Goal: Task Accomplishment & Management: Manage account settings

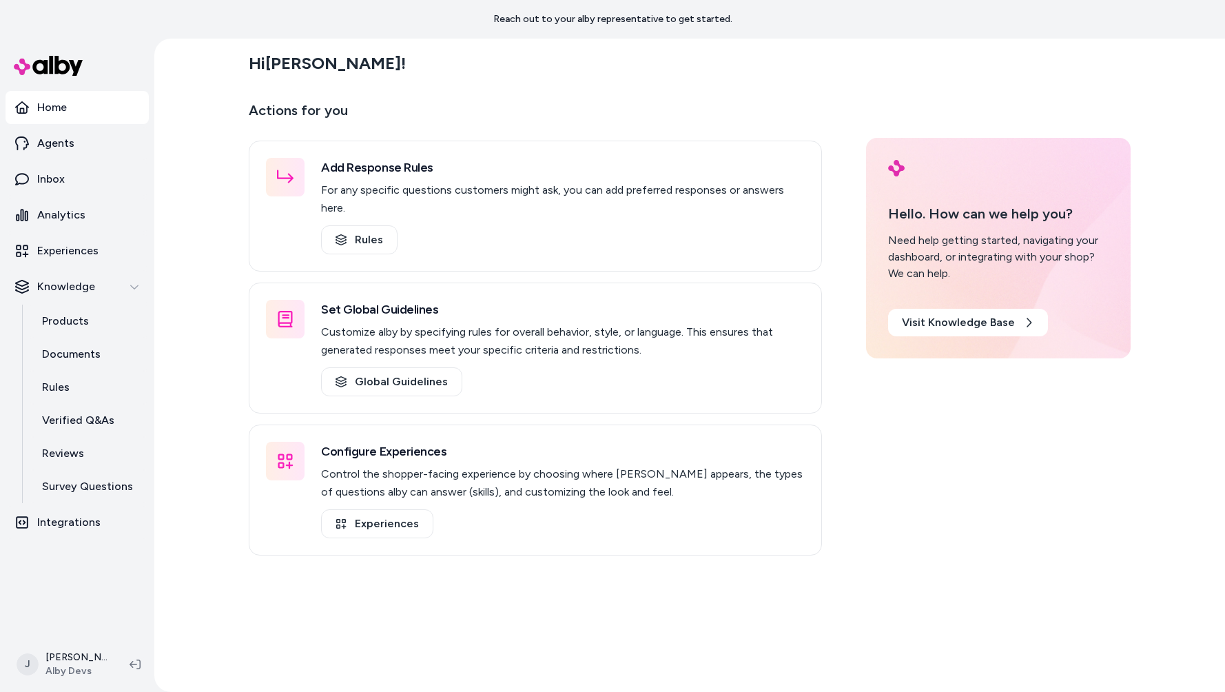
click at [536, 77] on div "Hi [PERSON_NAME] !" at bounding box center [690, 63] width 882 height 39
click at [194, 222] on div "Hi [PERSON_NAME] ! Actions for you Add Response Rules For any specific question…" at bounding box center [689, 365] width 1071 height 653
click at [172, 262] on div "Hi [PERSON_NAME] ! Actions for you Add Response Rules For any specific question…" at bounding box center [689, 365] width 1071 height 653
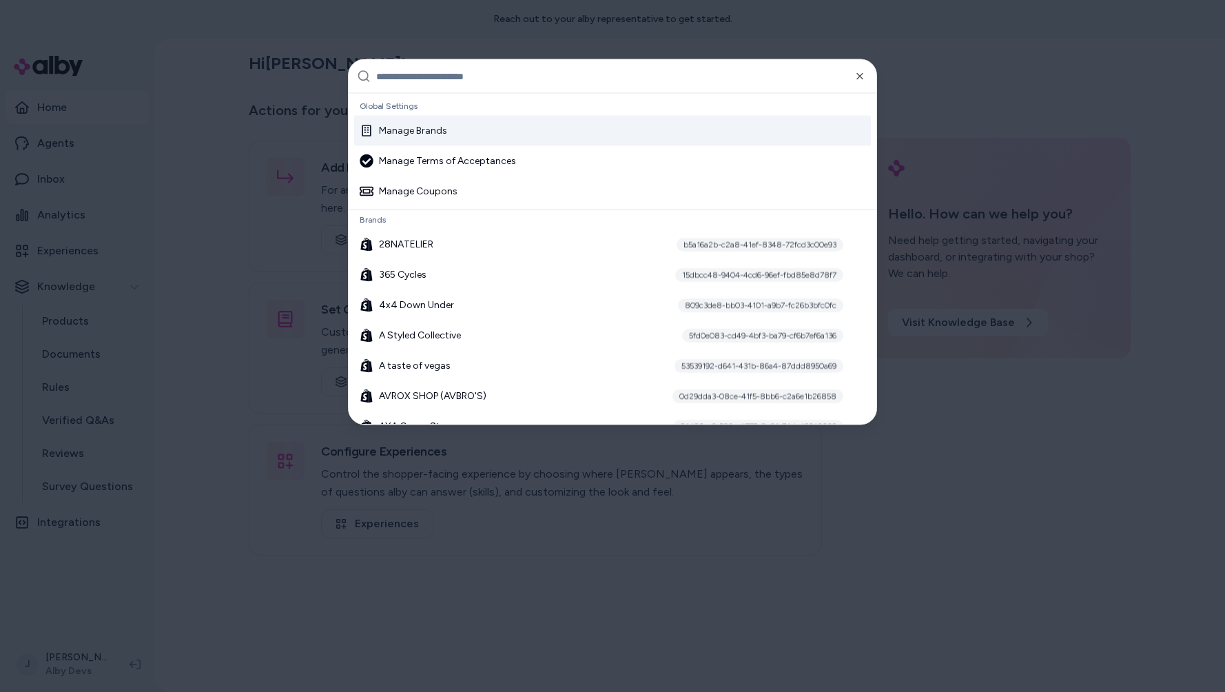
click at [172, 262] on div at bounding box center [612, 346] width 1225 height 692
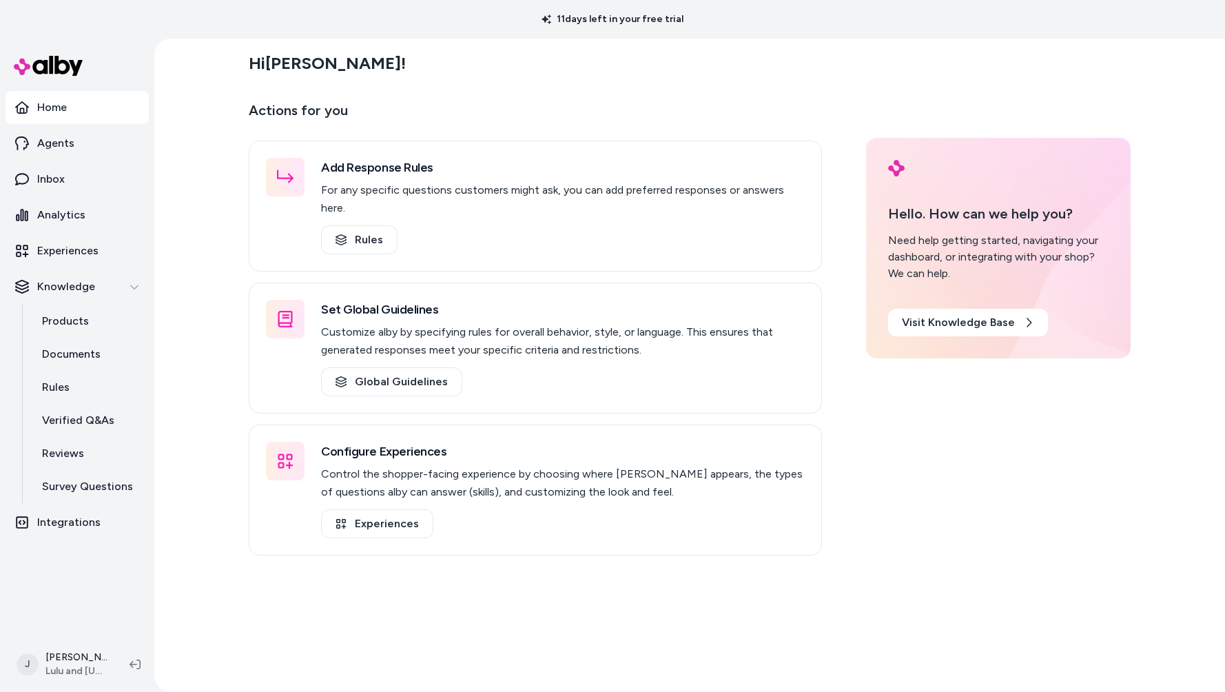
click at [637, 59] on div "Hi [PERSON_NAME] !" at bounding box center [690, 63] width 882 height 39
click at [618, 21] on p "11 days left in your free trial" at bounding box center [612, 19] width 158 height 14
click at [632, 30] on div "11 days left in your free trial" at bounding box center [612, 19] width 1225 height 39
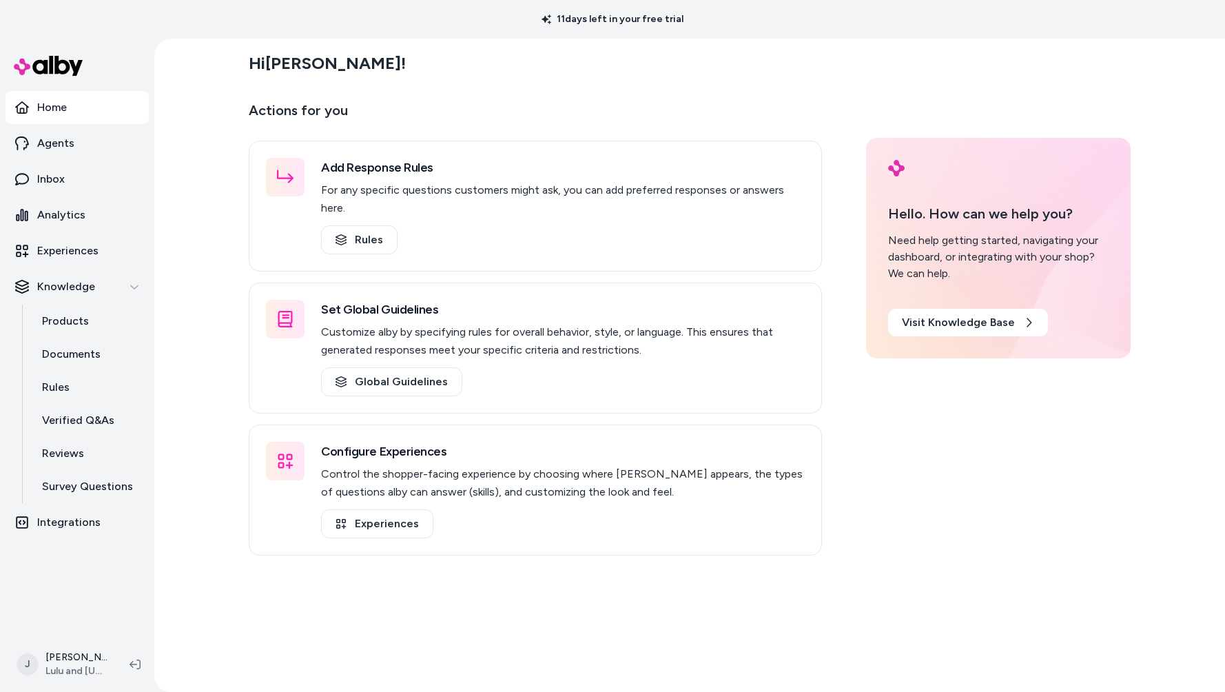
click at [645, 19] on p "11 days left in your free trial" at bounding box center [612, 19] width 158 height 14
click at [632, 46] on div "Hi Jason !" at bounding box center [690, 63] width 882 height 39
click at [623, 20] on p "11 days left in your free trial" at bounding box center [612, 19] width 158 height 14
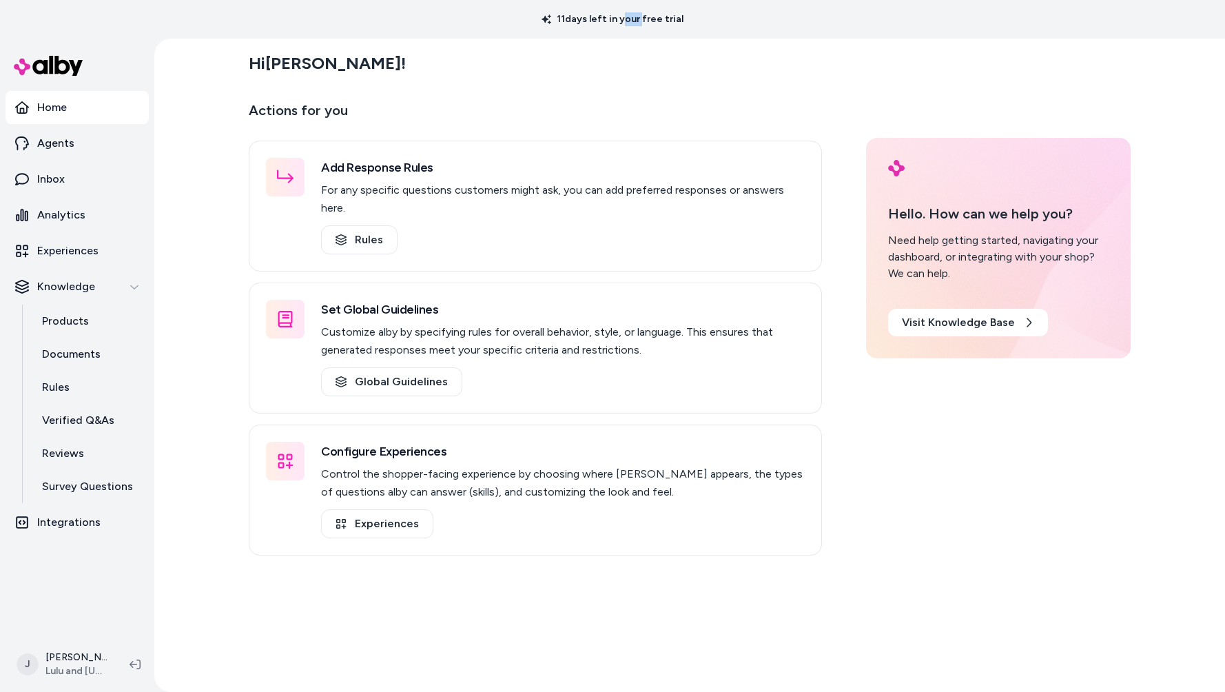
click at [623, 20] on p "11 days left in your free trial" at bounding box center [612, 19] width 158 height 14
drag, startPoint x: 628, startPoint y: 41, endPoint x: 619, endPoint y: 59, distance: 19.7
click at [628, 41] on main "Hi Jason ! Actions for you Add Response Rules For any specific questions custom…" at bounding box center [690, 385] width 882 height 692
click at [619, 60] on div "Hi Jason !" at bounding box center [690, 63] width 882 height 39
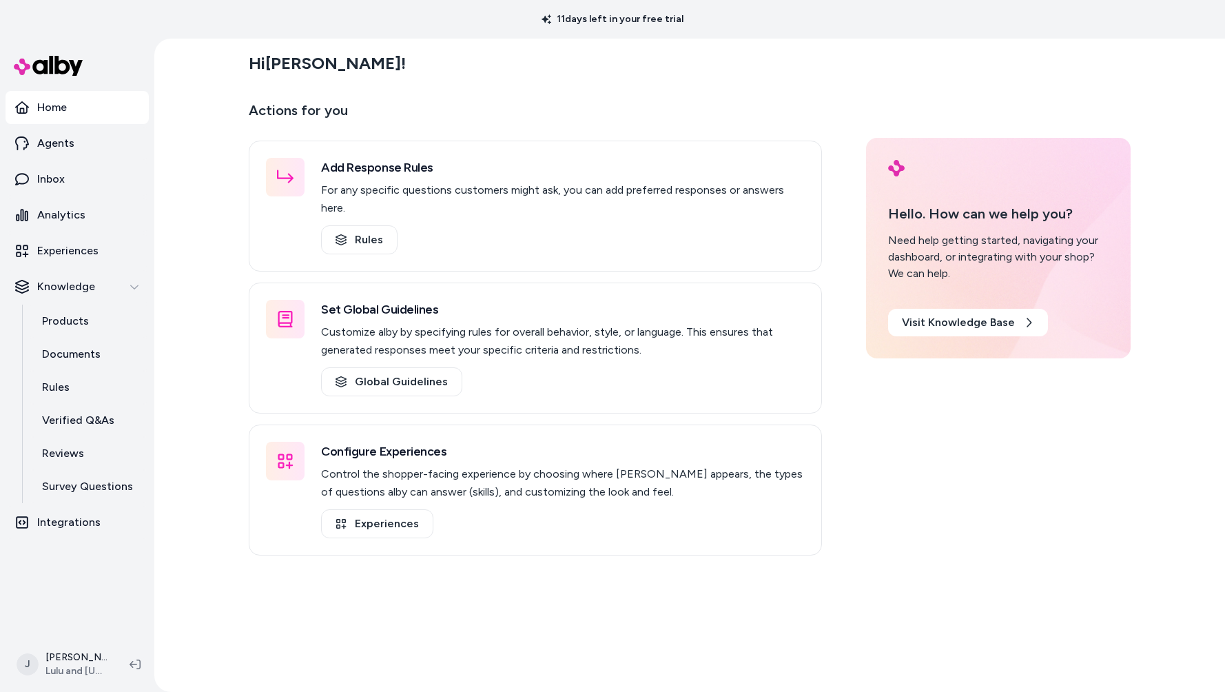
click at [614, 76] on div "Hi Jason !" at bounding box center [690, 63] width 882 height 39
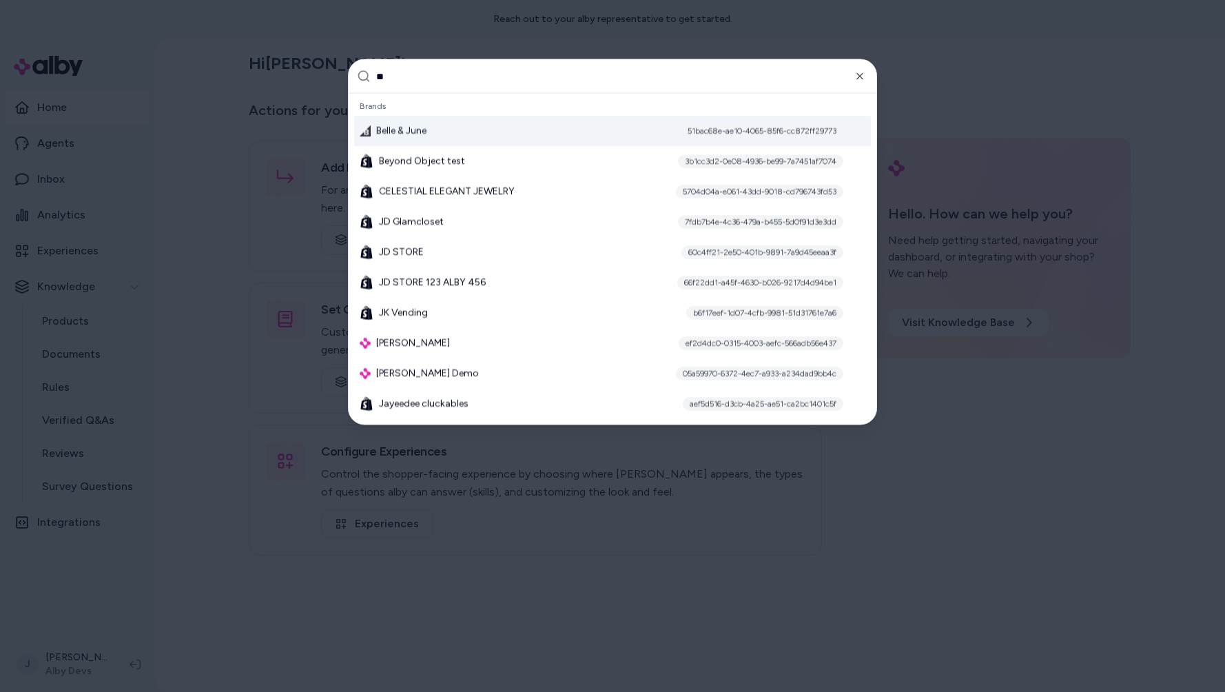
type input "***"
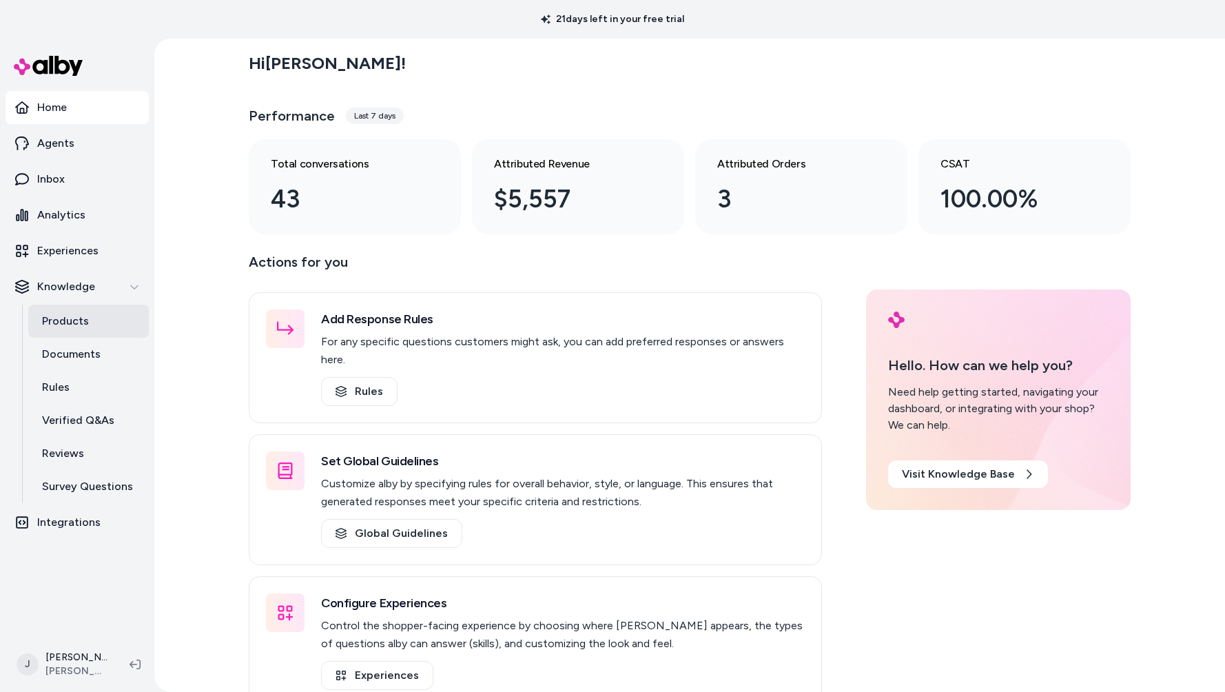
click at [99, 312] on link "Products" at bounding box center [88, 320] width 121 height 33
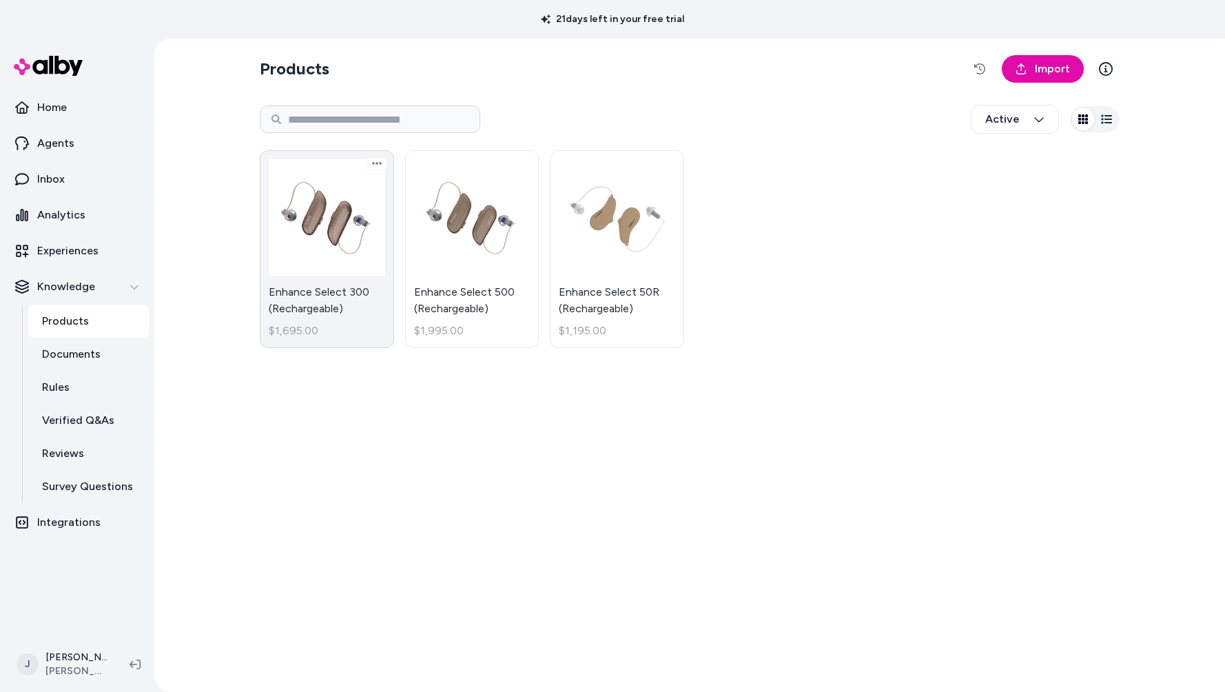
click at [332, 268] on link "Enhance Select 300 (Rechargeable) $1,695.00" at bounding box center [327, 249] width 134 height 198
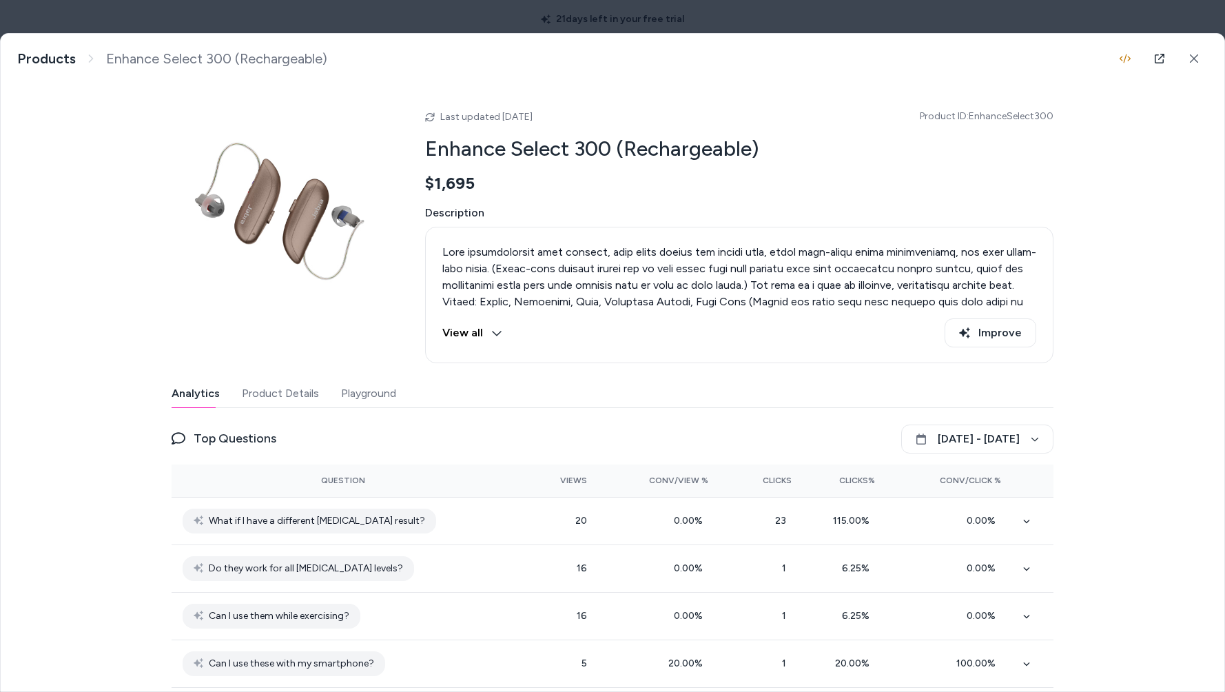
click at [268, 385] on button "Product Details" at bounding box center [280, 394] width 77 height 28
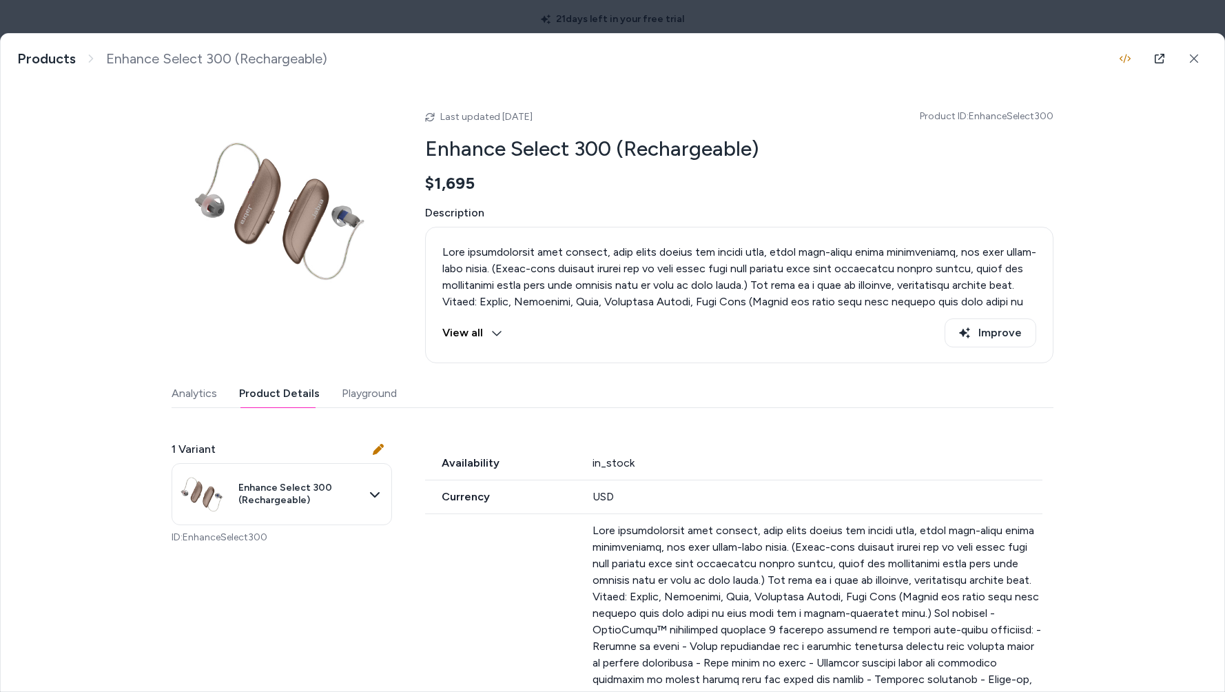
click at [342, 397] on button "Playground" at bounding box center [369, 394] width 55 height 28
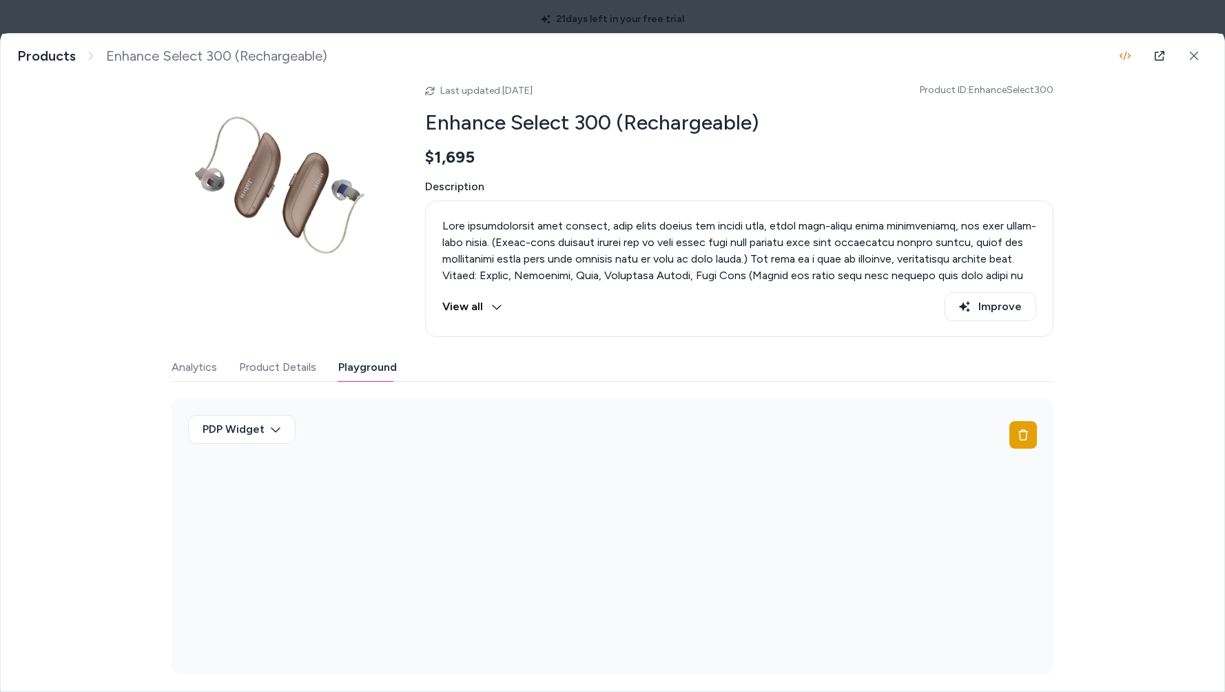
scroll to position [30, 0]
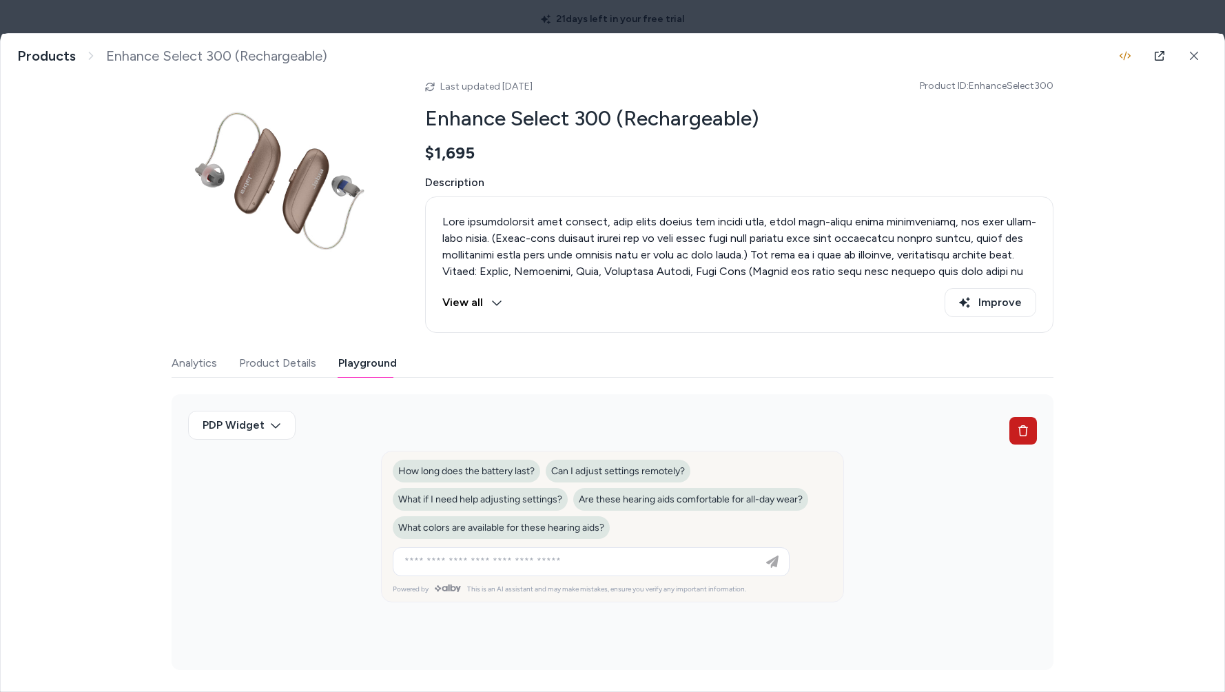
click at [1017, 431] on icon at bounding box center [1022, 430] width 11 height 11
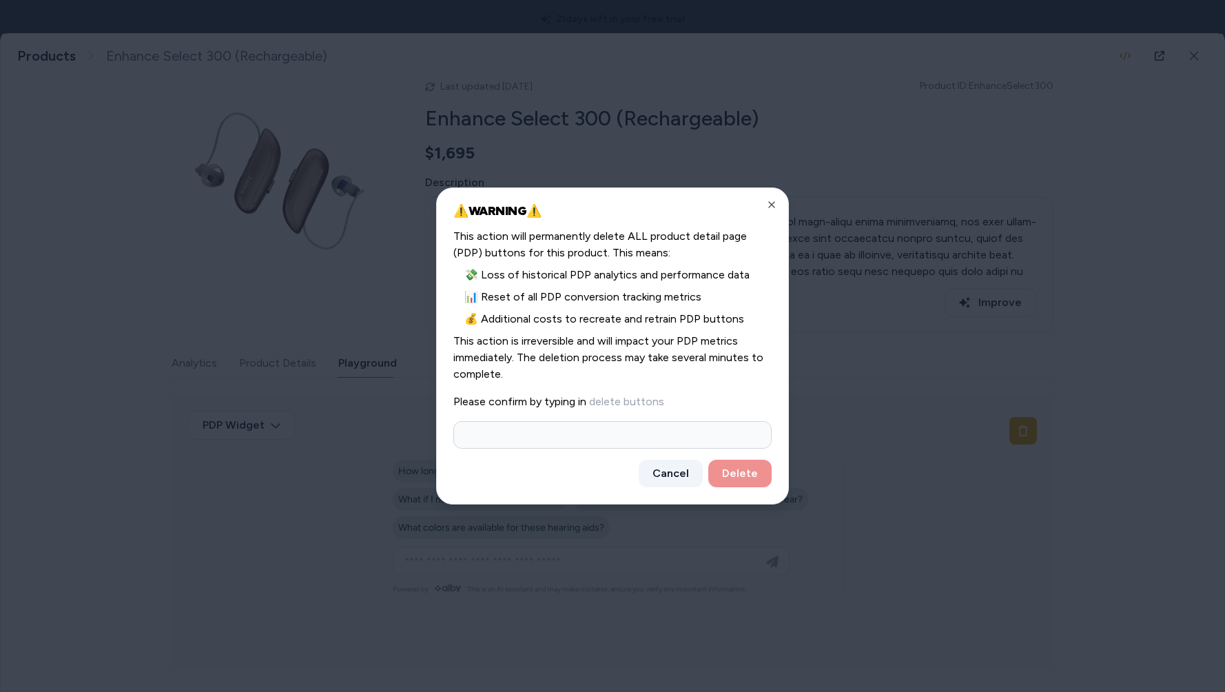
click at [673, 466] on button "Cancel" at bounding box center [671, 473] width 64 height 28
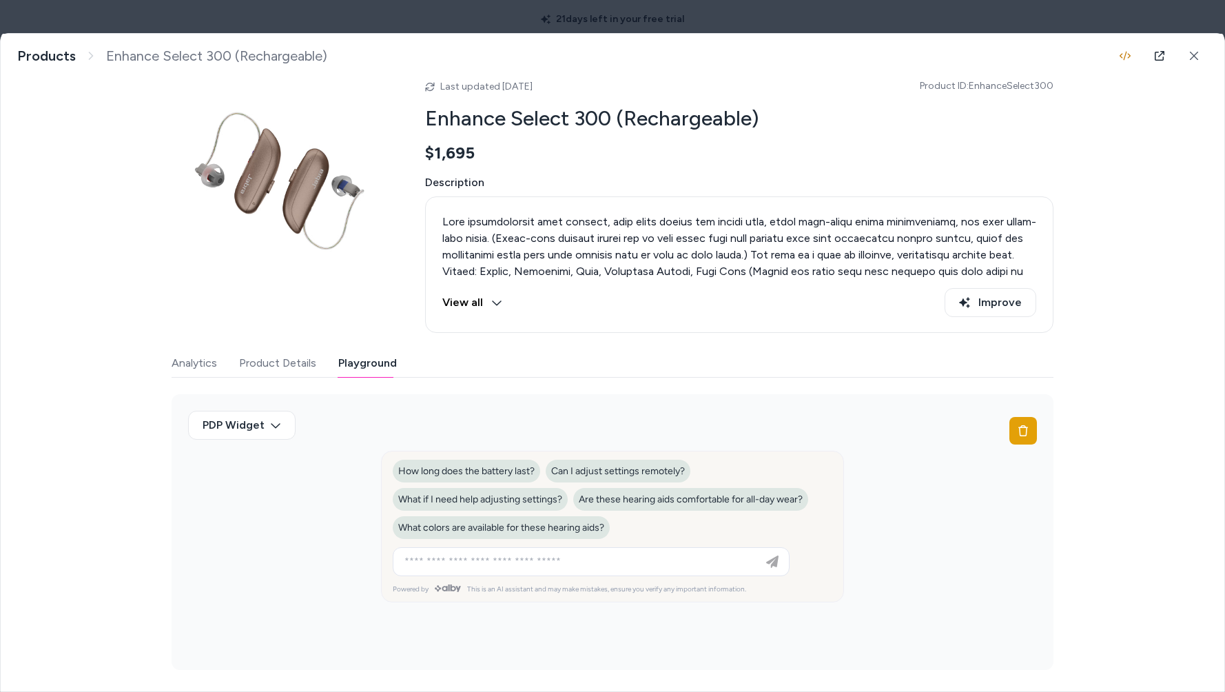
click at [240, 22] on body "21 days left in your free trial Home Agents Inbox Analytics Experiences Knowled…" at bounding box center [612, 346] width 1225 height 692
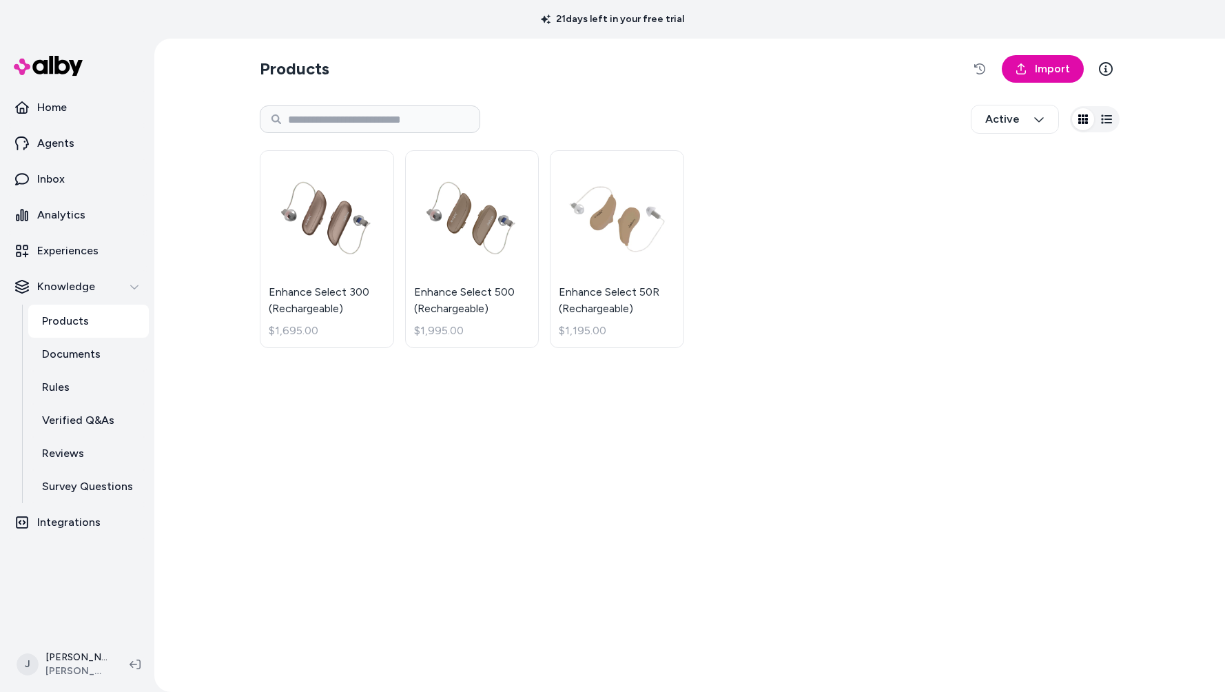
click at [197, 240] on div "Products Import Active Enhance Select 300 (Rechargeable) $1,695.00 Enhance Sele…" at bounding box center [689, 365] width 1071 height 653
click at [200, 265] on div "Products Import Active Enhance Select 300 (Rechargeable) $1,695.00 Enhance Sele…" at bounding box center [689, 365] width 1071 height 653
click at [236, 303] on div "Products Import Active Enhance Select 300 (Rechargeable) $1,695.00 Enhance Sele…" at bounding box center [689, 365] width 1071 height 653
click at [546, 550] on div "Products Import Active Enhance Select 300 (Rechargeable) $1,695.00 Enhance Sele…" at bounding box center [690, 365] width 882 height 653
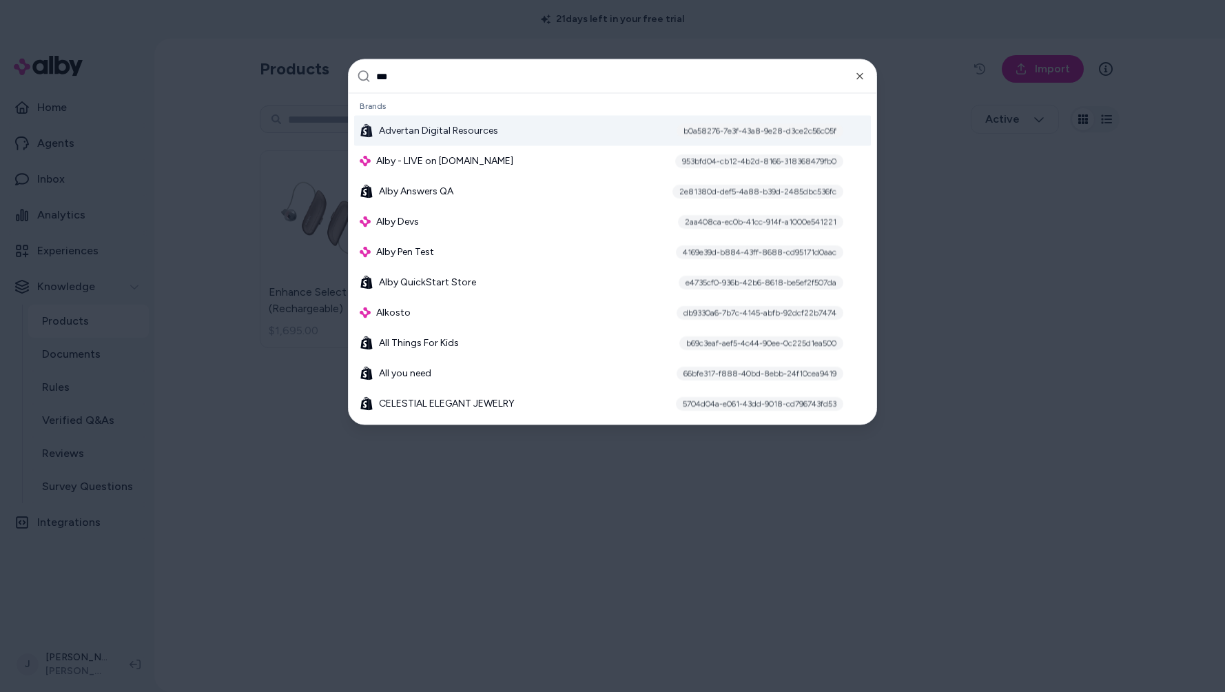
type input "****"
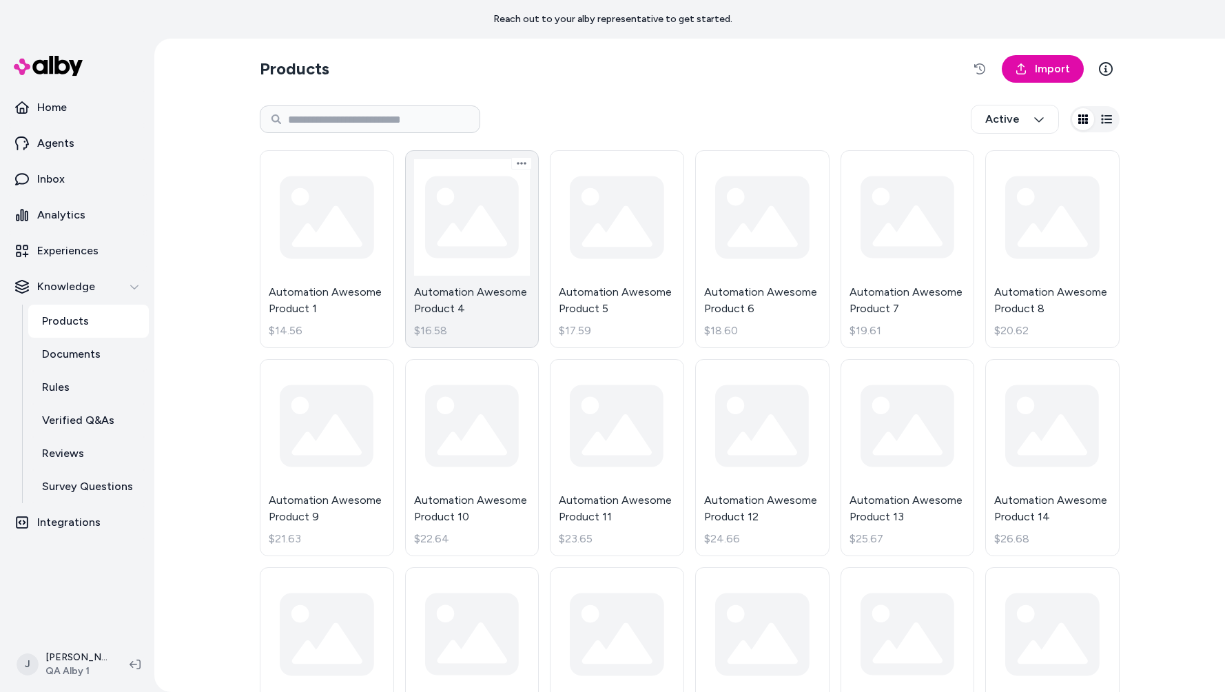
click at [490, 263] on link "Automation Awesome Product 4 $16.58" at bounding box center [472, 249] width 134 height 198
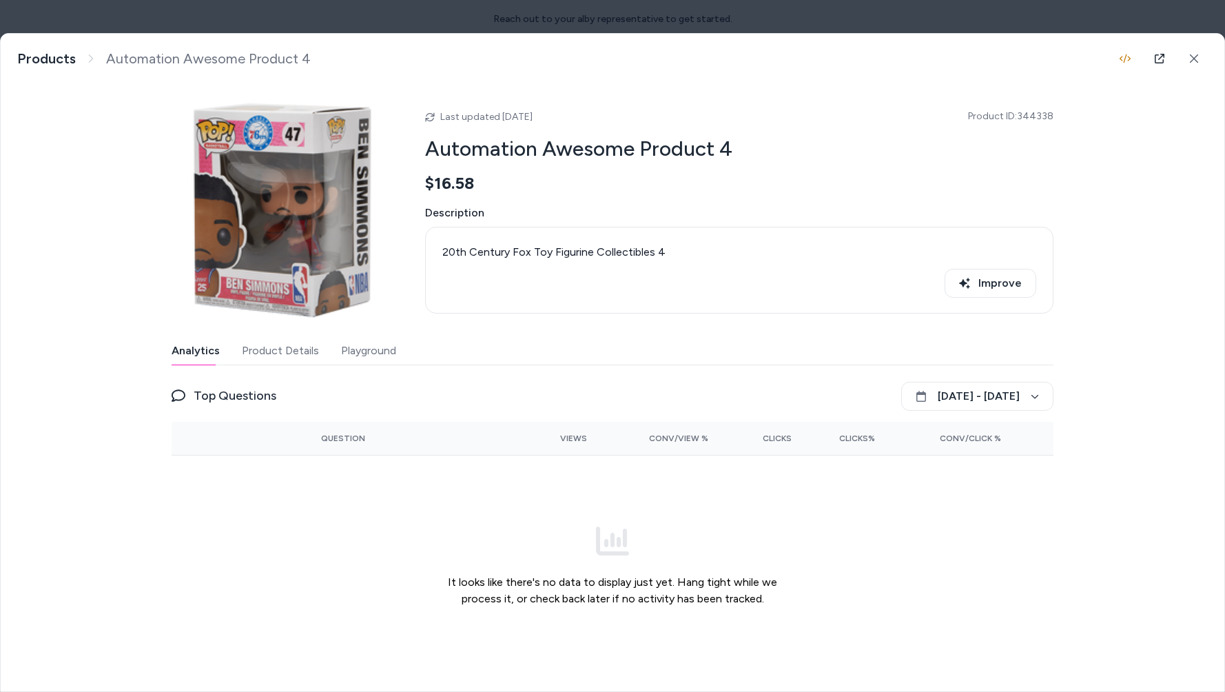
click at [373, 338] on button "Playground" at bounding box center [368, 351] width 55 height 28
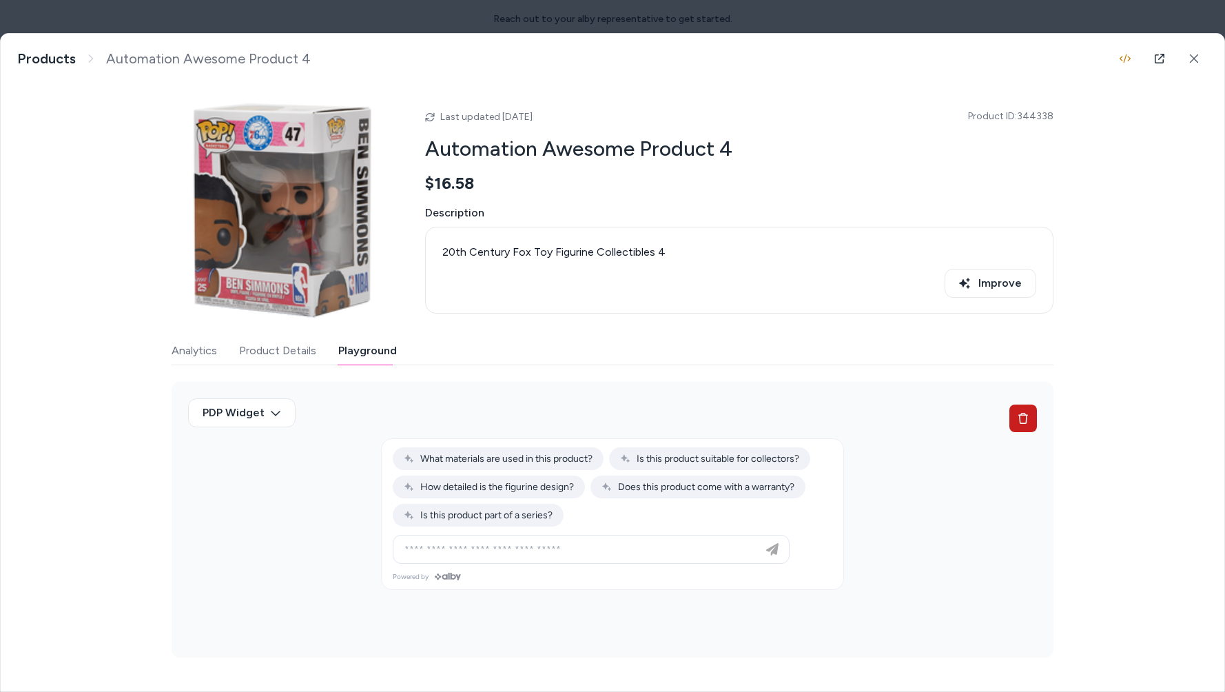
click at [1014, 418] on button at bounding box center [1023, 418] width 28 height 28
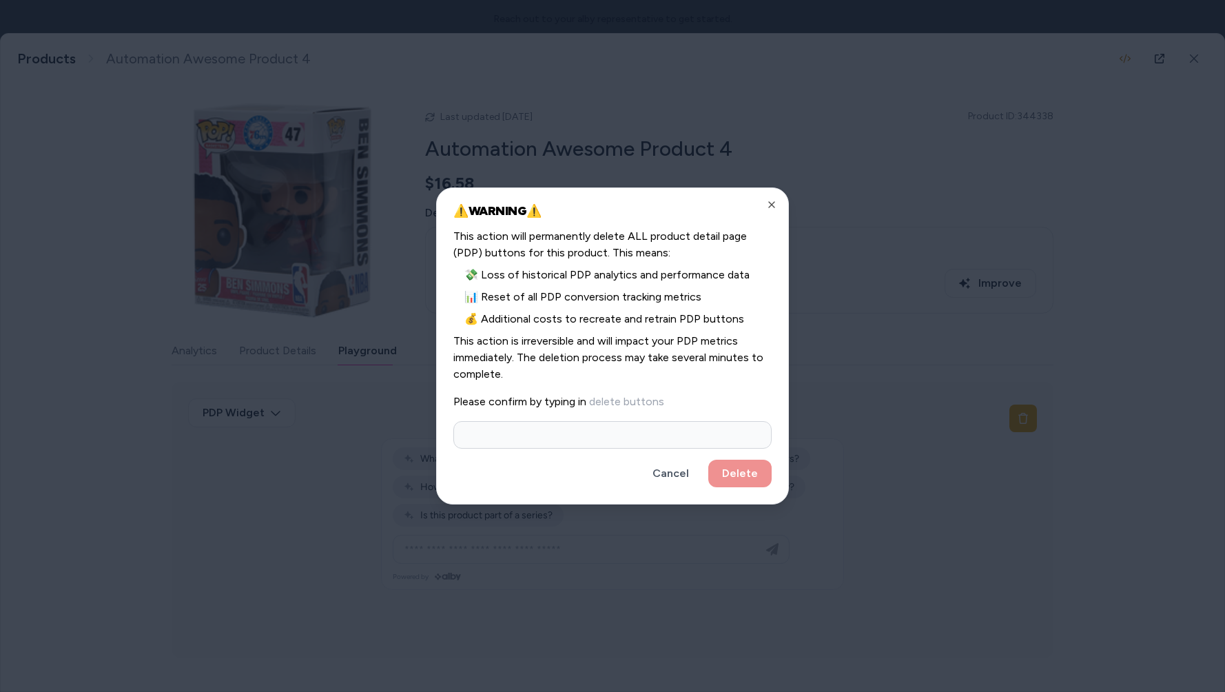
click at [575, 443] on input at bounding box center [612, 435] width 318 height 28
type input "**********"
click at [732, 466] on button "Delete" at bounding box center [739, 473] width 63 height 28
